Goal: Find contact information: Find contact information

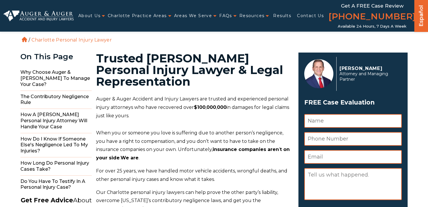
click at [52, 10] on div "About Us Attorneys Herbert Auger Arlene Auger Hunter Gillespie Madison McLawhor…" at bounding box center [213, 16] width 421 height 32
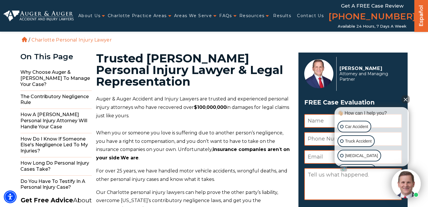
click at [48, 14] on img at bounding box center [38, 15] width 70 height 11
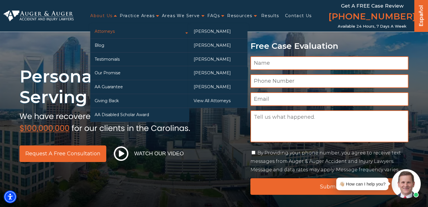
click at [99, 29] on link "Attorneys" at bounding box center [139, 32] width 99 height 14
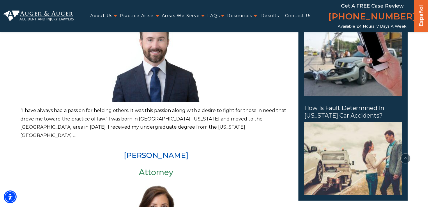
scroll to position [416, 0]
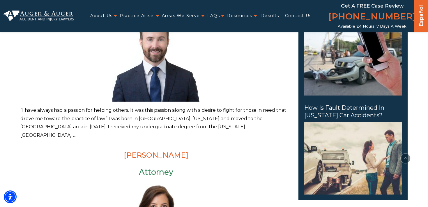
click at [157, 151] on link "[PERSON_NAME]" at bounding box center [156, 155] width 65 height 9
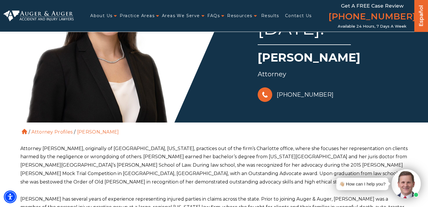
scroll to position [80, 0]
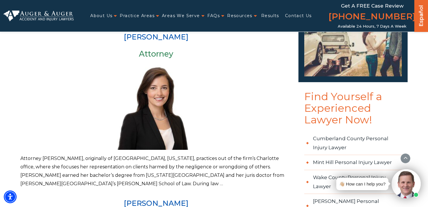
scroll to position [588, 0]
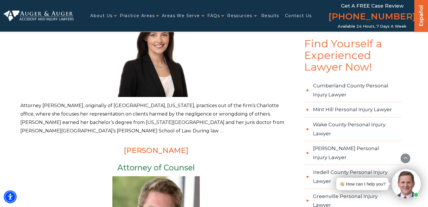
click at [161, 146] on link "[PERSON_NAME]" at bounding box center [156, 150] width 65 height 9
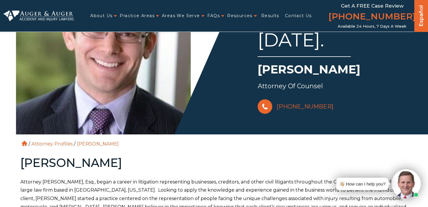
scroll to position [70, 0]
